Goal: Information Seeking & Learning: Learn about a topic

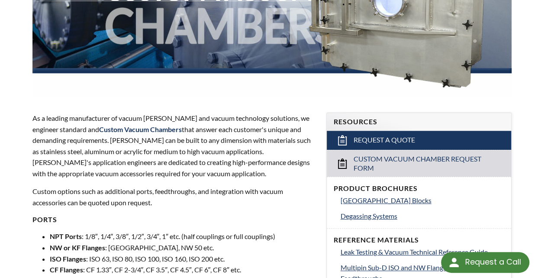
scroll to position [216, 0]
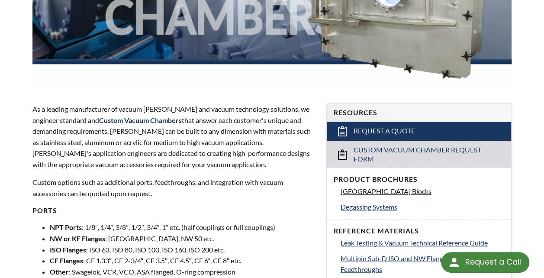
click at [366, 187] on span "[GEOGRAPHIC_DATA] Blocks" at bounding box center [386, 191] width 91 height 8
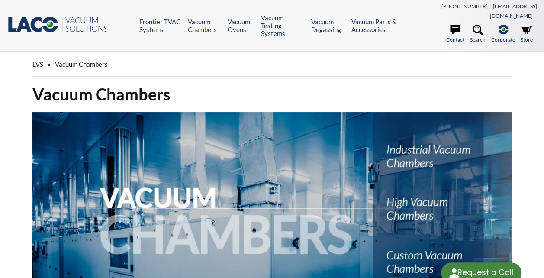
select select "Language Translate Widget"
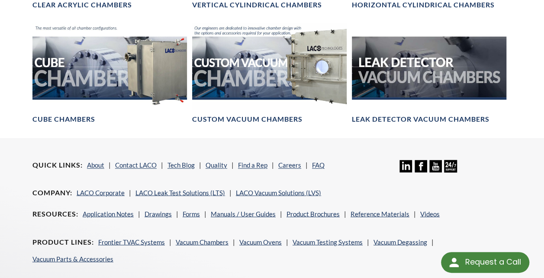
scroll to position [649, 0]
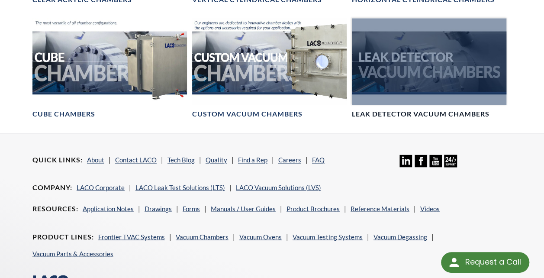
click at [439, 110] on h4 "Leak Detector Vacuum Chambers" at bounding box center [421, 114] width 138 height 9
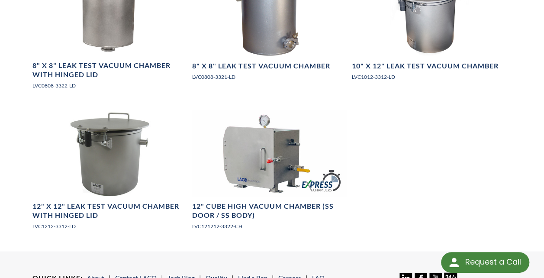
scroll to position [952, 0]
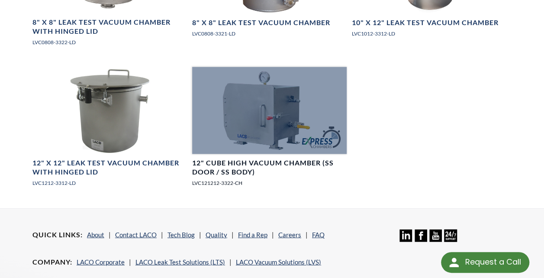
click at [244, 125] on div at bounding box center [269, 110] width 155 height 87
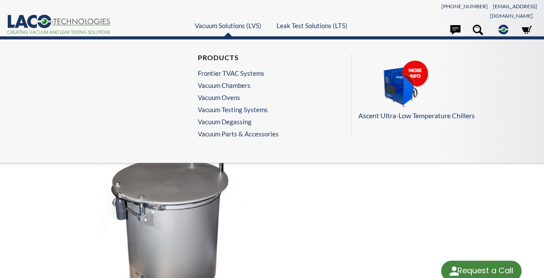
select select "Language Translate Widget"
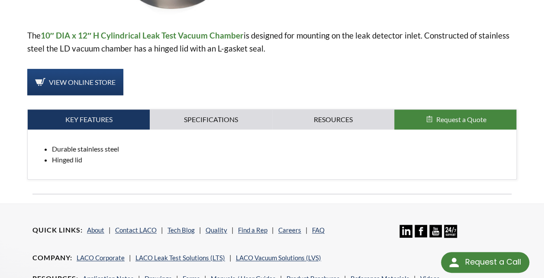
scroll to position [303, 0]
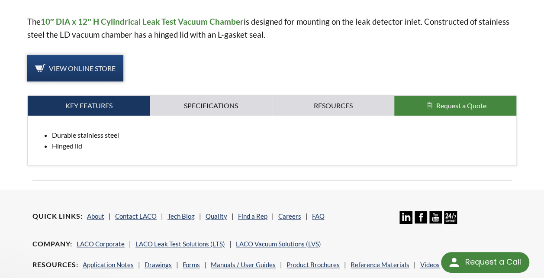
click at [95, 64] on span "View Online Store" at bounding box center [82, 68] width 67 height 8
